Goal: Find specific page/section: Find specific page/section

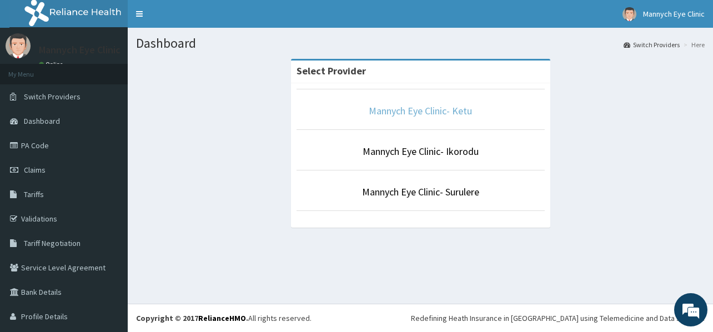
drag, startPoint x: 0, startPoint y: 0, endPoint x: 438, endPoint y: 108, distance: 450.9
click at [438, 108] on link "Mannych Eye Clinic- Ketu" at bounding box center [420, 110] width 103 height 13
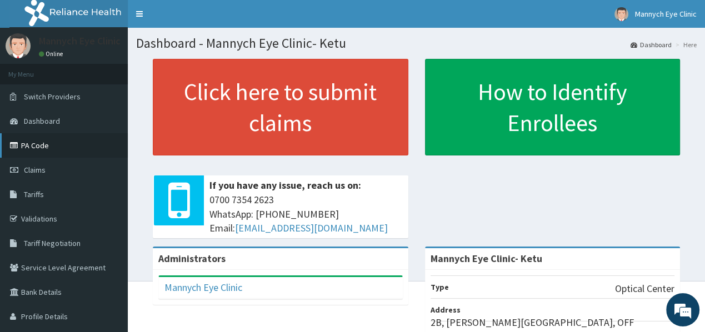
click at [31, 150] on link "PA Code" at bounding box center [64, 145] width 128 height 24
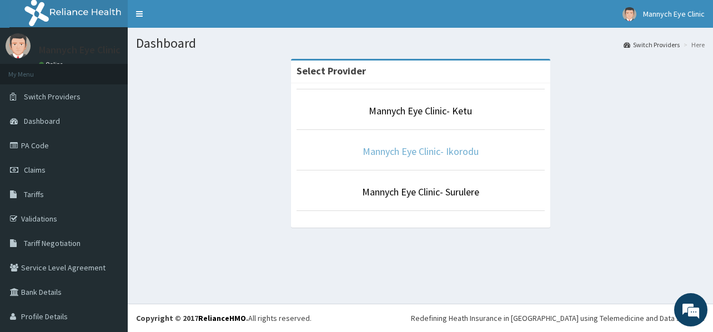
click at [450, 147] on link "Mannych Eye Clinic- Ikorodu" at bounding box center [421, 151] width 116 height 13
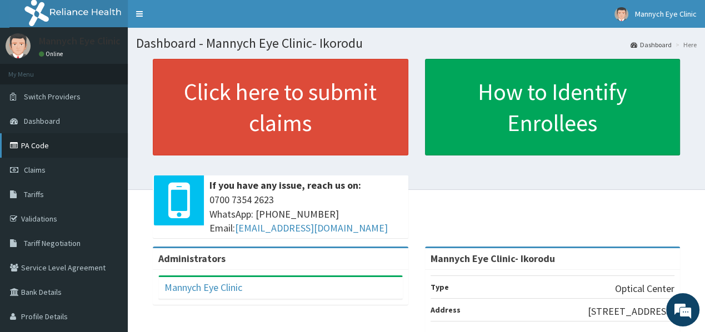
click at [42, 143] on link "PA Code" at bounding box center [64, 145] width 128 height 24
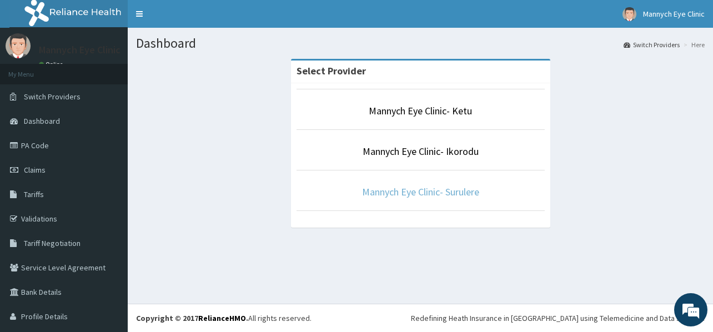
click at [371, 188] on link "Mannych Eye Clinic- Surulere" at bounding box center [420, 192] width 117 height 13
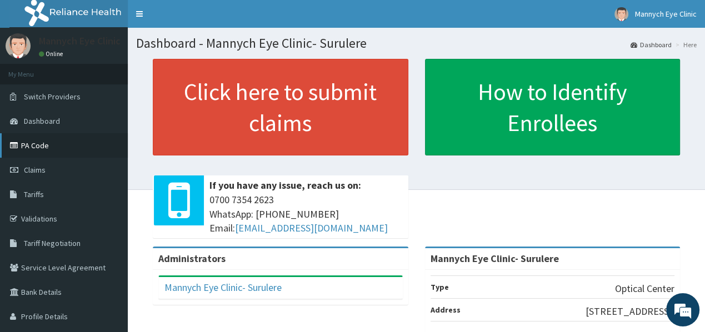
click at [49, 141] on link "PA Code" at bounding box center [64, 145] width 128 height 24
